Goal: Navigation & Orientation: Find specific page/section

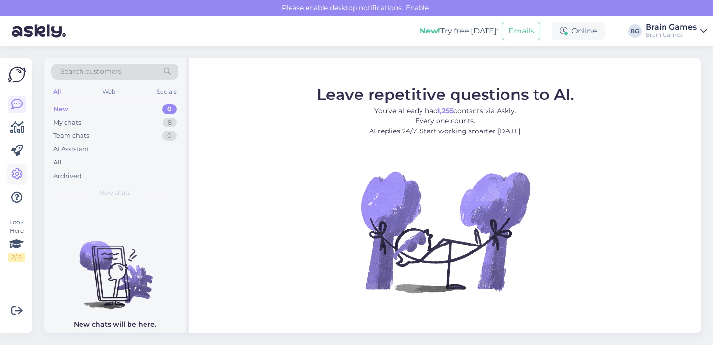
click at [16, 167] on link at bounding box center [16, 173] width 17 height 17
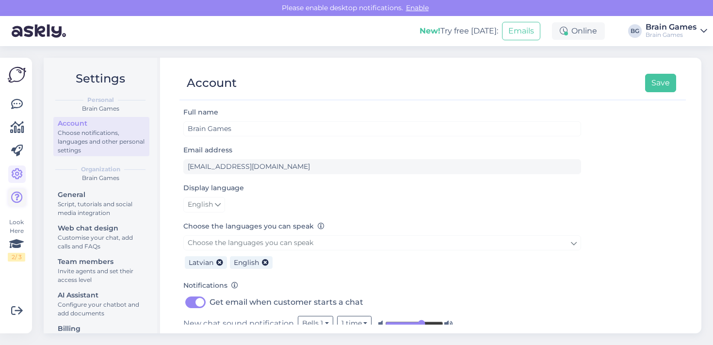
click at [14, 202] on icon at bounding box center [17, 198] width 12 height 12
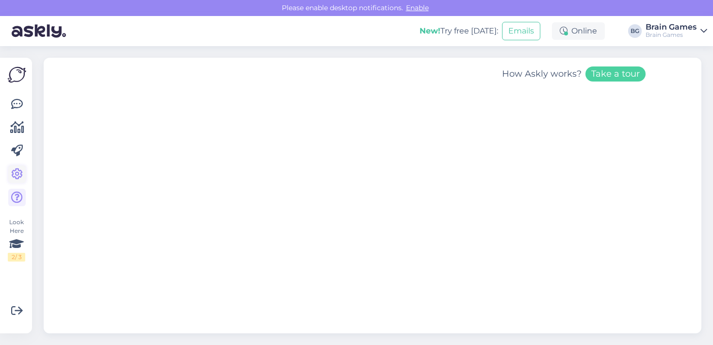
click at [17, 176] on icon at bounding box center [17, 174] width 12 height 12
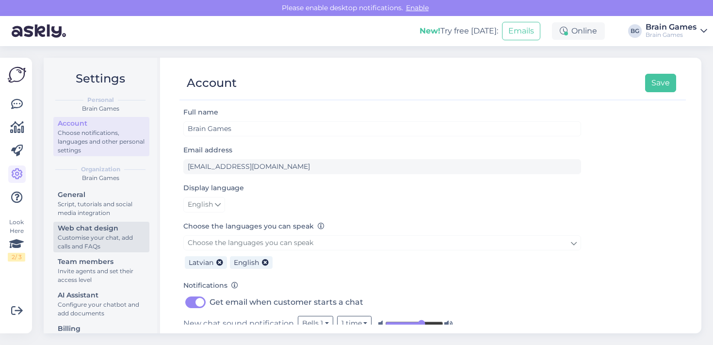
scroll to position [28, 0]
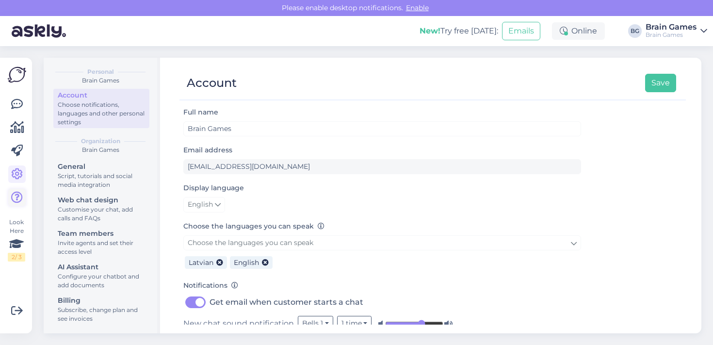
click at [16, 194] on icon at bounding box center [17, 198] width 12 height 12
